Goal: Transaction & Acquisition: Purchase product/service

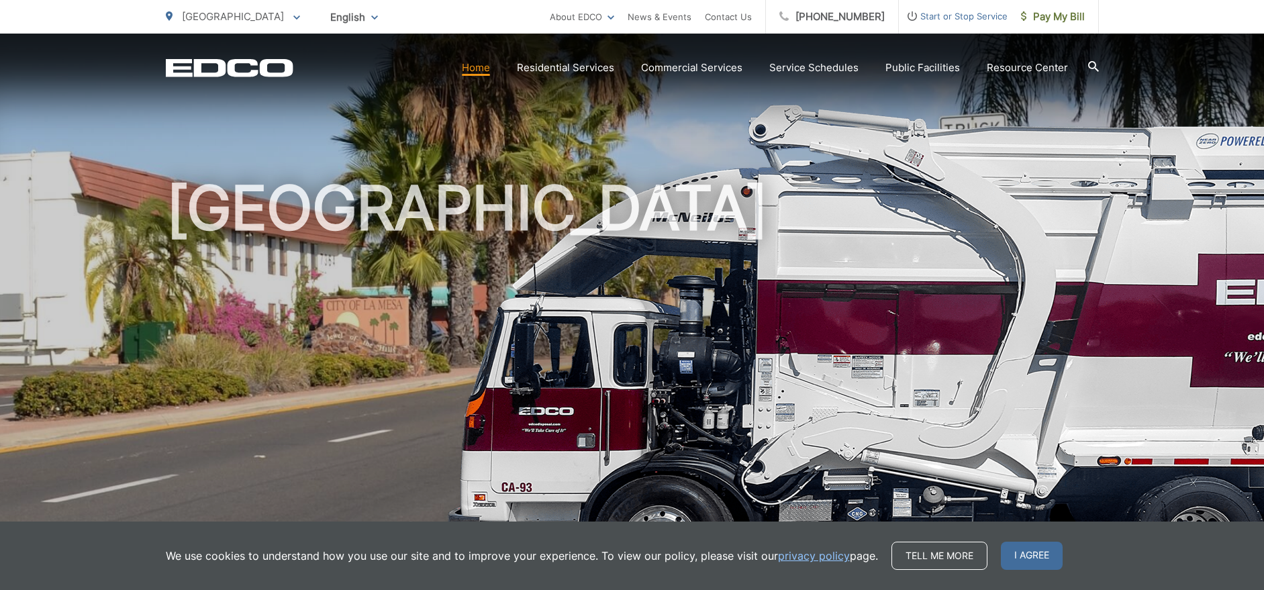
click at [224, 73] on icon "EDCD logo. Return to the homepage." at bounding box center [229, 67] width 127 height 17
click at [1054, 23] on span "Pay My Bill" at bounding box center [1053, 17] width 64 height 16
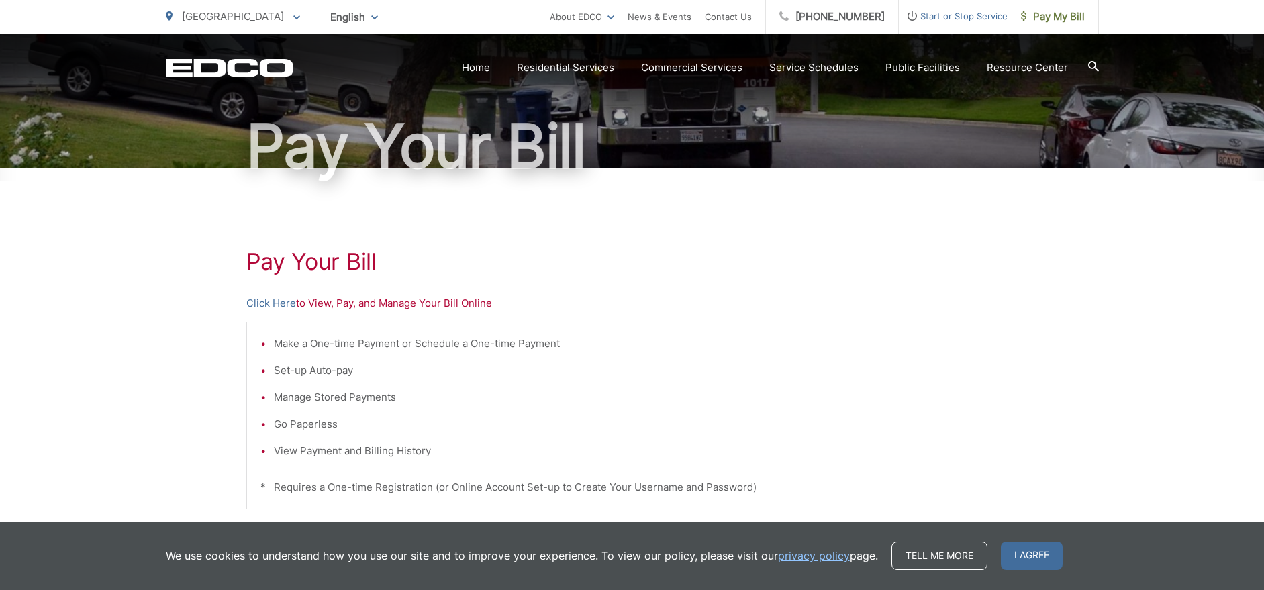
scroll to position [102, 0]
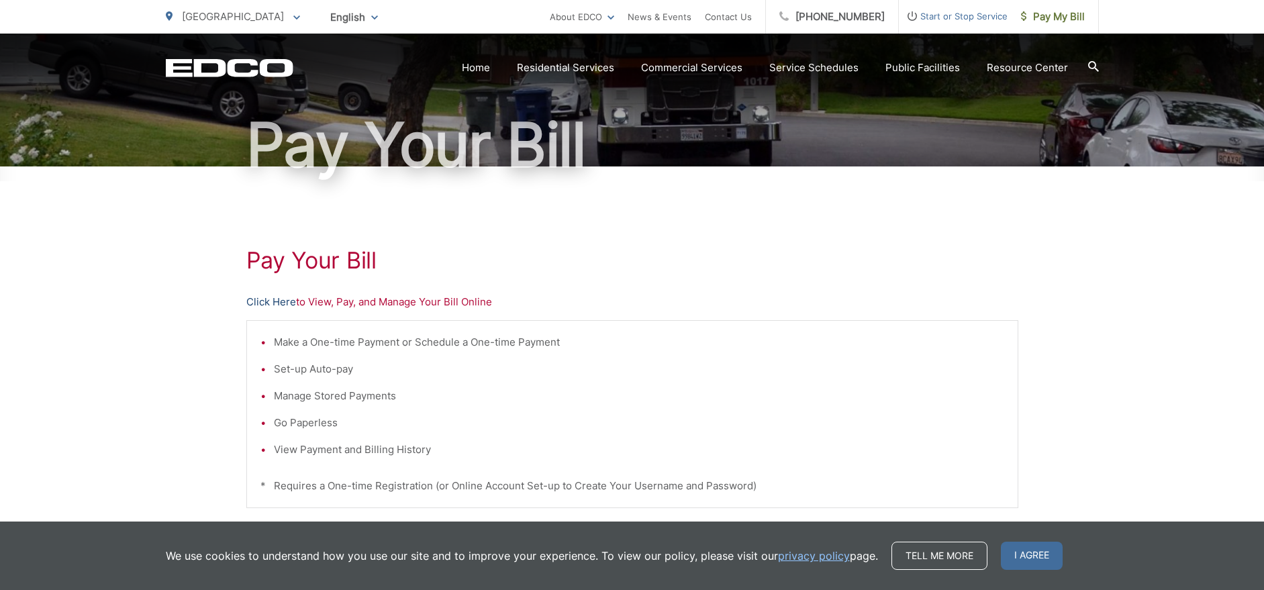
click at [272, 299] on link "Click Here" at bounding box center [271, 302] width 50 height 16
